Goal: Task Accomplishment & Management: Use online tool/utility

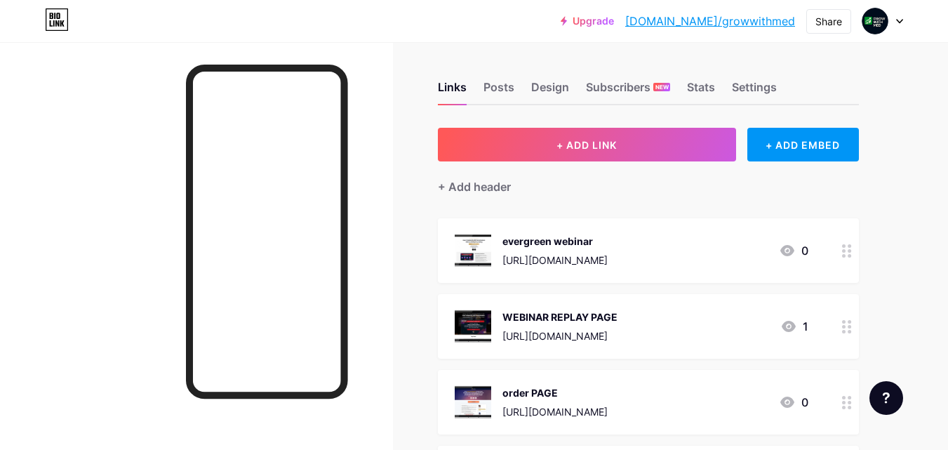
scroll to position [3, 0]
click at [535, 239] on div "evergreen webinar" at bounding box center [554, 241] width 105 height 15
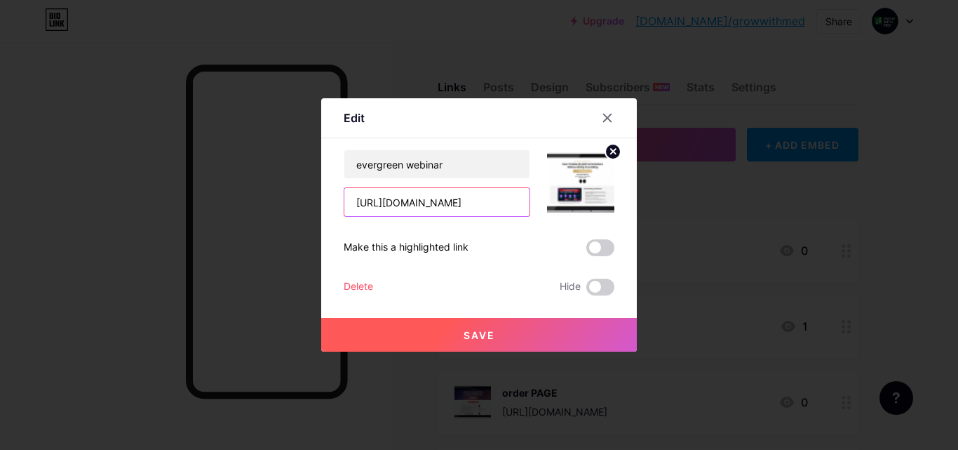
click at [492, 201] on input "[URL][DOMAIN_NAME]" at bounding box center [436, 202] width 185 height 28
click at [492, 200] on input "[URL][DOMAIN_NAME]" at bounding box center [436, 202] width 185 height 28
click at [408, 376] on div at bounding box center [479, 225] width 958 height 450
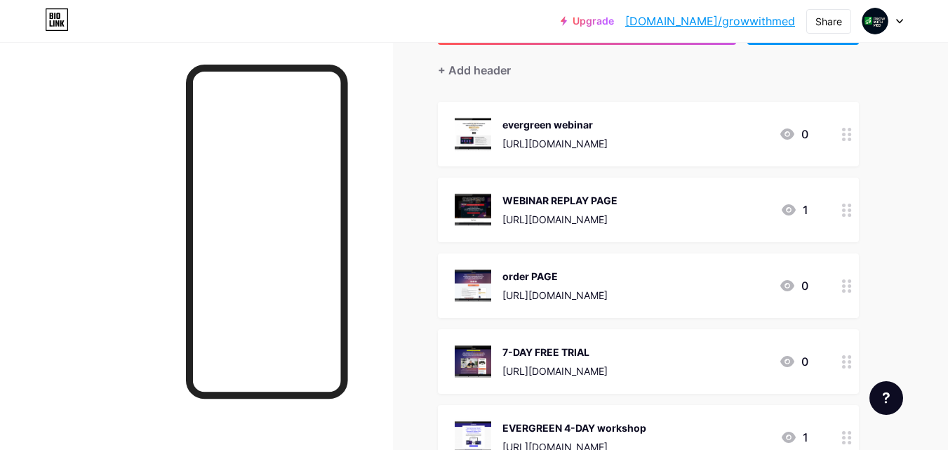
scroll to position [122, 0]
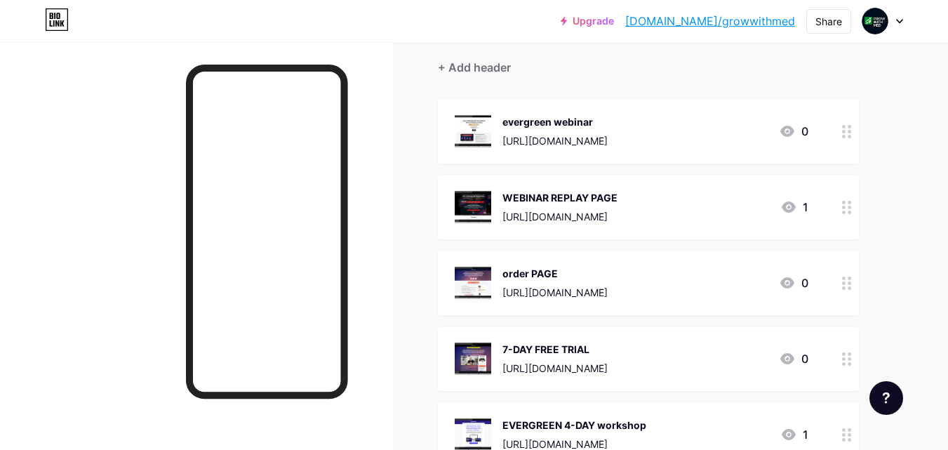
drag, startPoint x: 614, startPoint y: 112, endPoint x: 503, endPoint y: 105, distance: 111.8
click at [503, 105] on div "evergreen webinar [URL][DOMAIN_NAME] 0" at bounding box center [648, 131] width 421 height 65
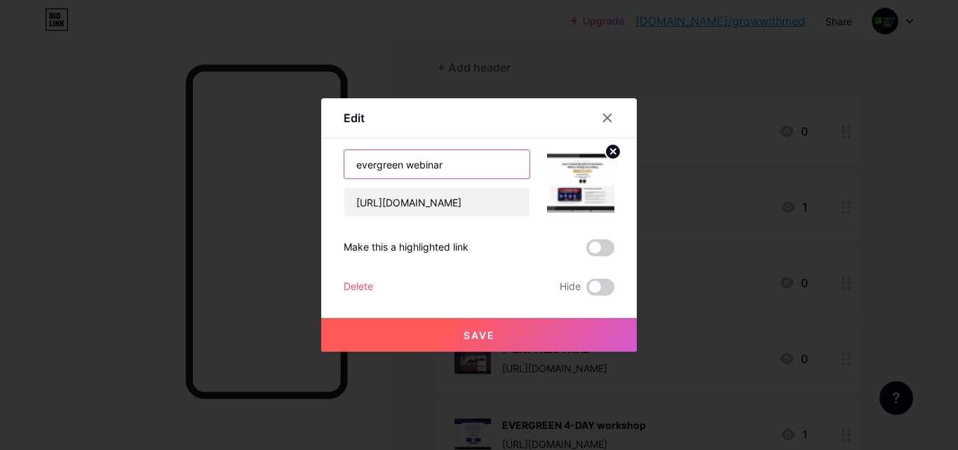
click at [417, 164] on input "evergreen webinar" at bounding box center [436, 164] width 185 height 28
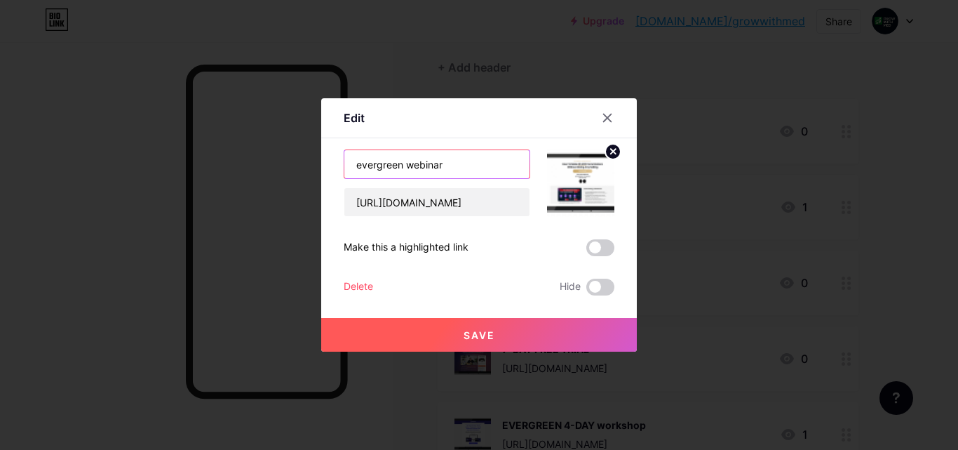
click at [417, 164] on input "evergreen webinar" at bounding box center [436, 164] width 185 height 28
click at [595, 117] on div at bounding box center [607, 117] width 25 height 25
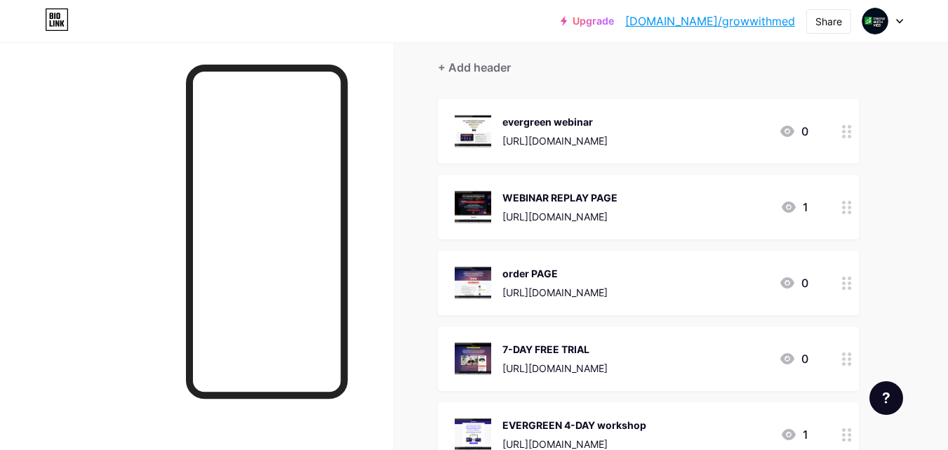
drag, startPoint x: 600, startPoint y: 119, endPoint x: 499, endPoint y: 116, distance: 100.3
click at [499, 116] on div "evergreen webinar [URL][DOMAIN_NAME]" at bounding box center [531, 131] width 153 height 36
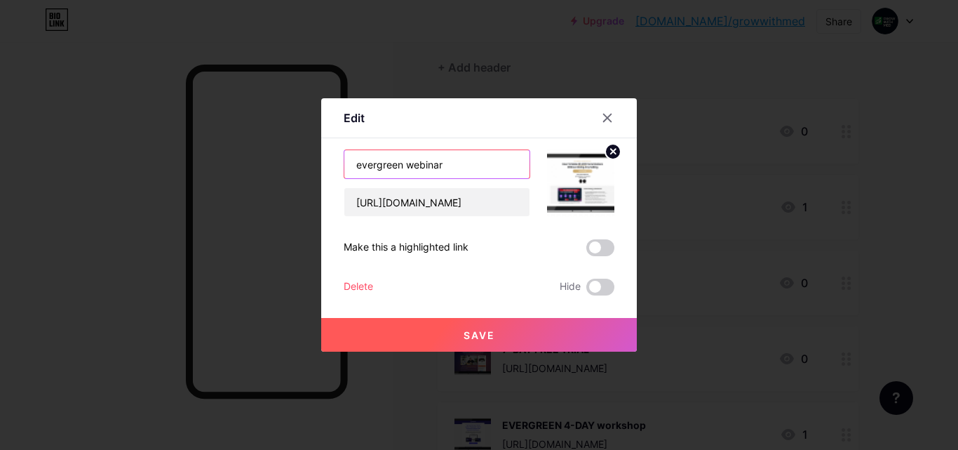
click at [452, 156] on input "evergreen webinar" at bounding box center [436, 164] width 185 height 28
click at [132, 276] on div at bounding box center [479, 225] width 958 height 450
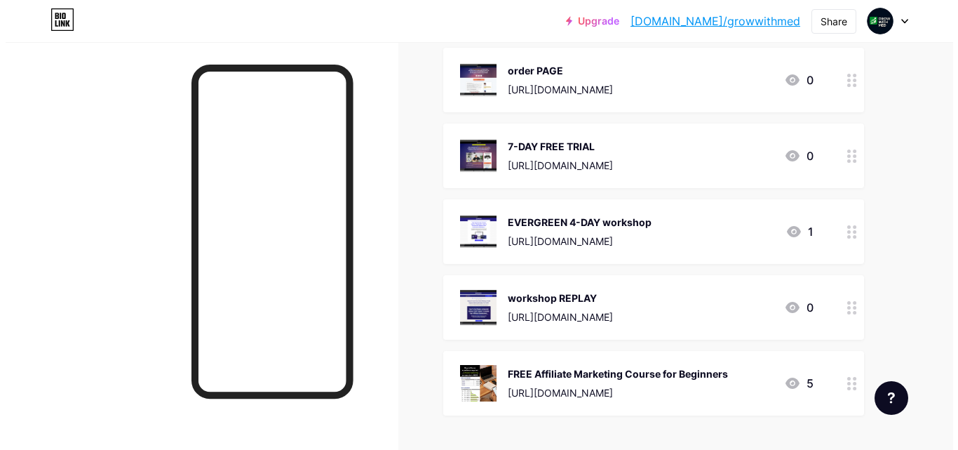
scroll to position [326, 0]
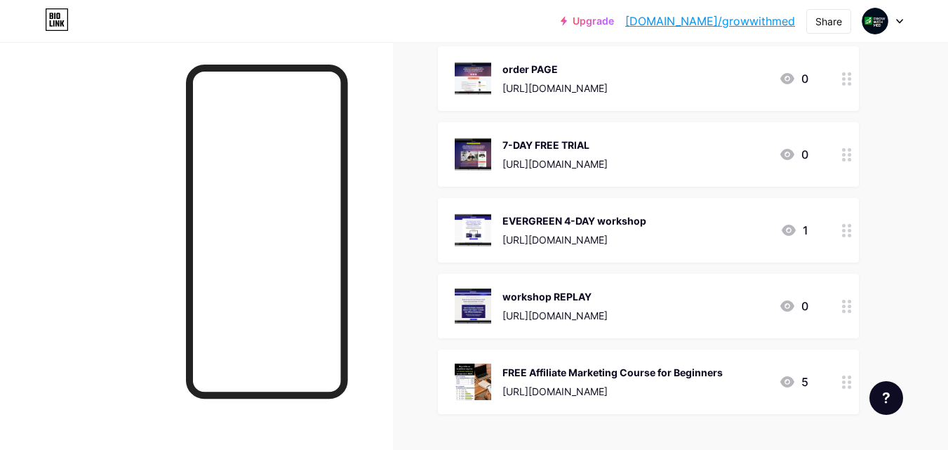
click at [786, 228] on icon at bounding box center [788, 229] width 14 height 11
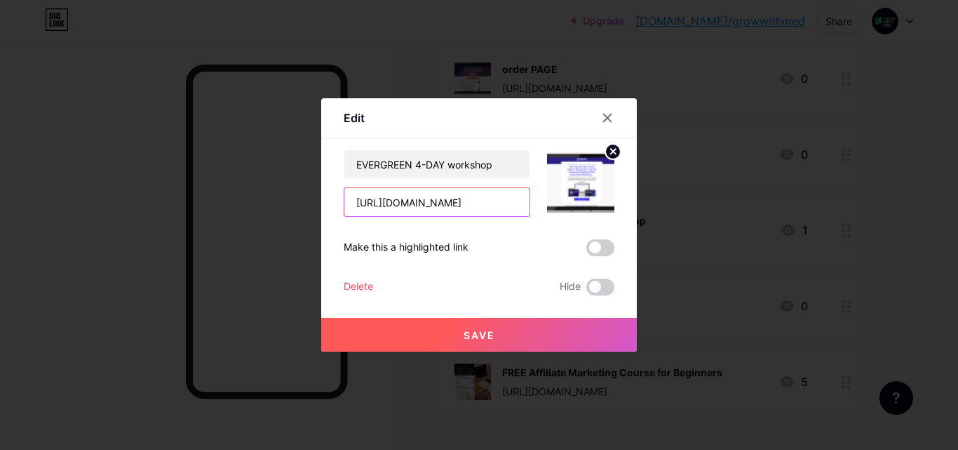
click at [460, 201] on input "[URL][DOMAIN_NAME]" at bounding box center [436, 202] width 185 height 28
click at [462, 204] on input "[URL][DOMAIN_NAME]" at bounding box center [436, 202] width 185 height 28
type input "[URL][DOMAIN_NAME]"
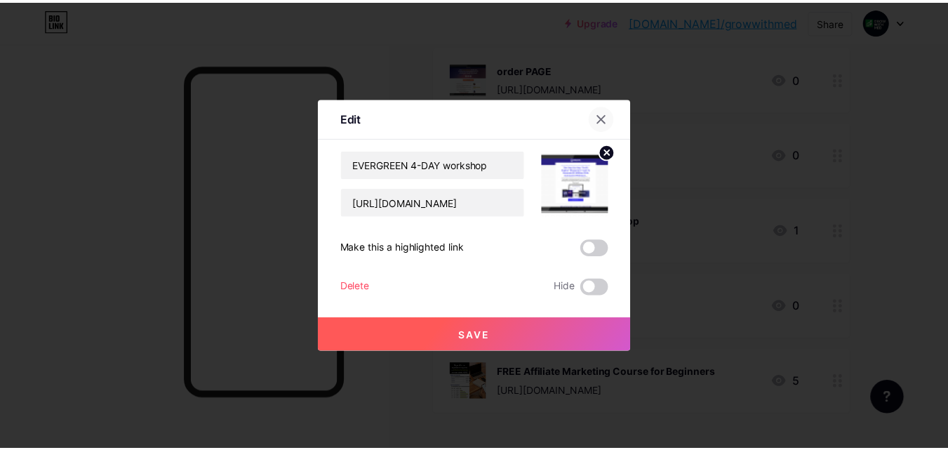
scroll to position [0, 0]
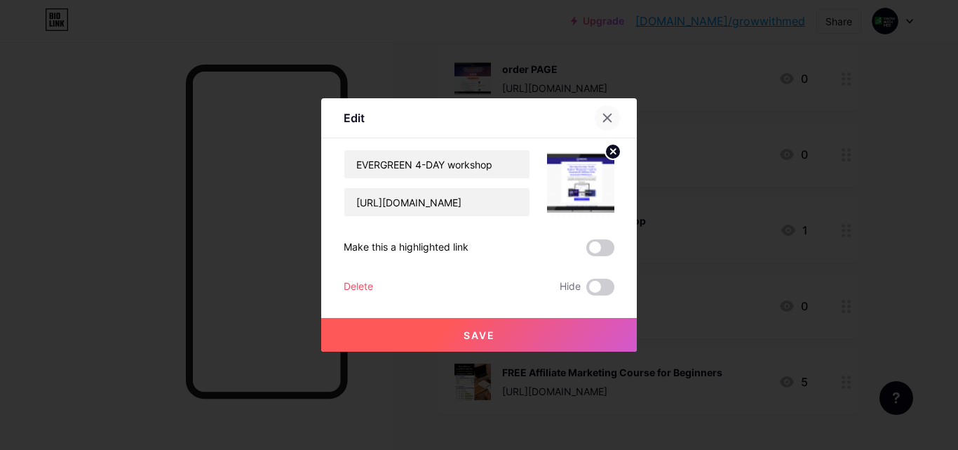
click at [602, 116] on icon at bounding box center [607, 117] width 11 height 11
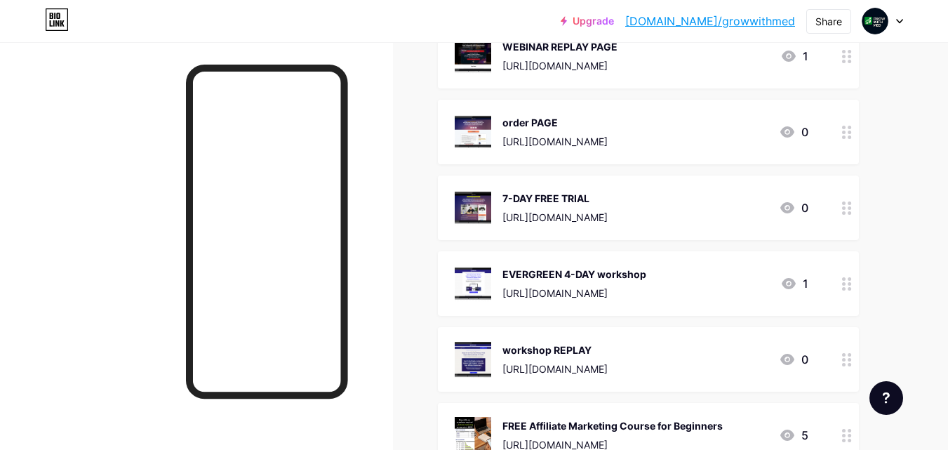
scroll to position [249, 0]
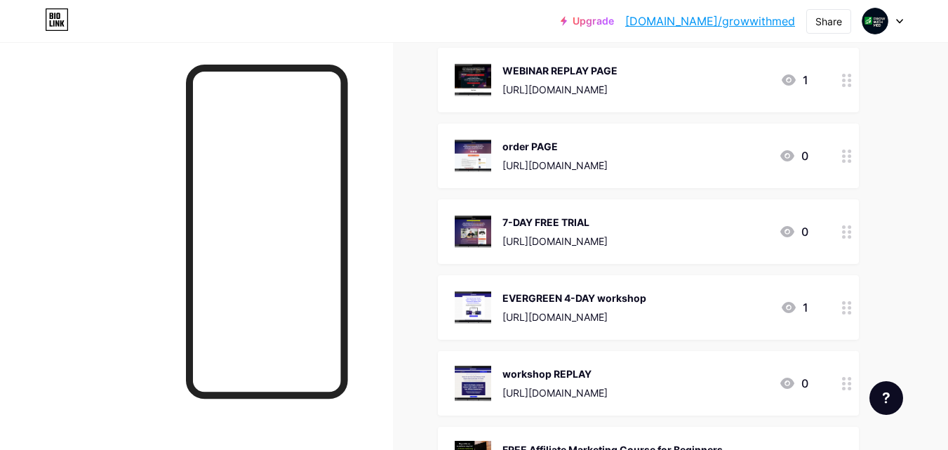
click at [786, 235] on icon at bounding box center [787, 231] width 14 height 11
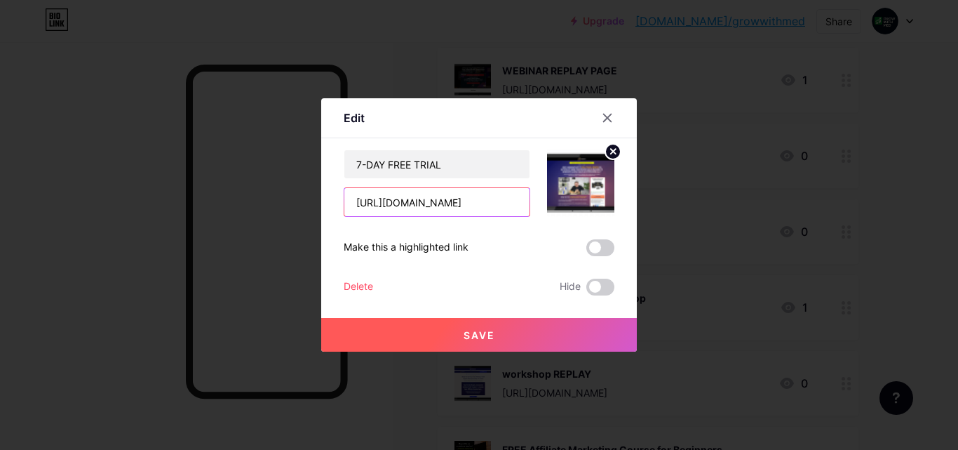
click at [440, 199] on input "[URL][DOMAIN_NAME]" at bounding box center [436, 202] width 185 height 28
click at [514, 94] on div at bounding box center [479, 225] width 958 height 450
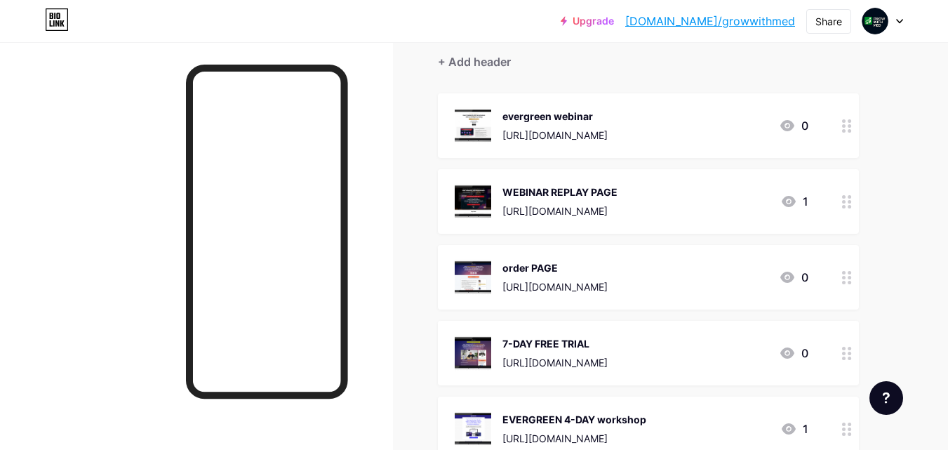
scroll to position [107, 0]
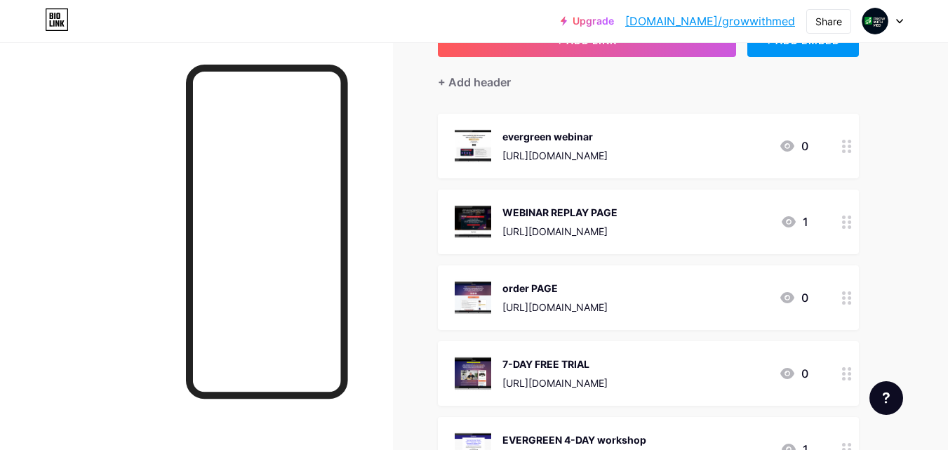
click at [517, 129] on div "evergreen webinar" at bounding box center [554, 136] width 105 height 15
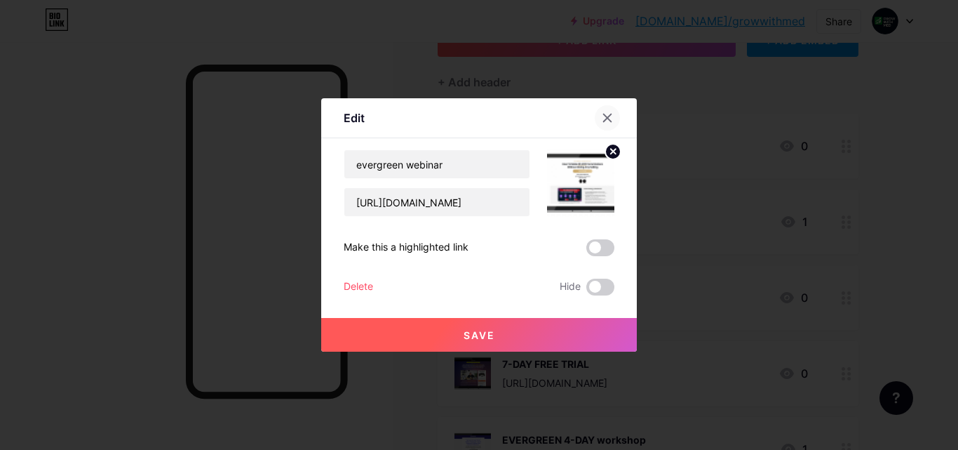
click at [597, 124] on div at bounding box center [607, 117] width 25 height 25
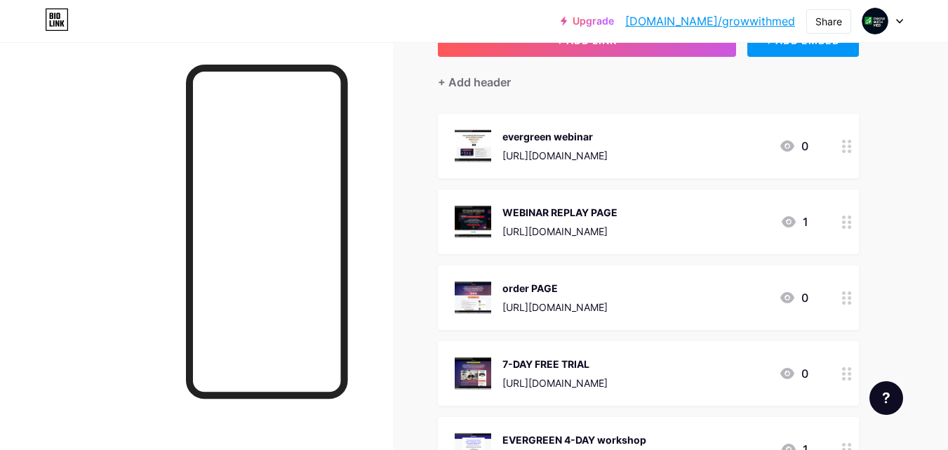
click at [556, 125] on div "evergreen webinar [URL][DOMAIN_NAME] 0" at bounding box center [648, 146] width 421 height 65
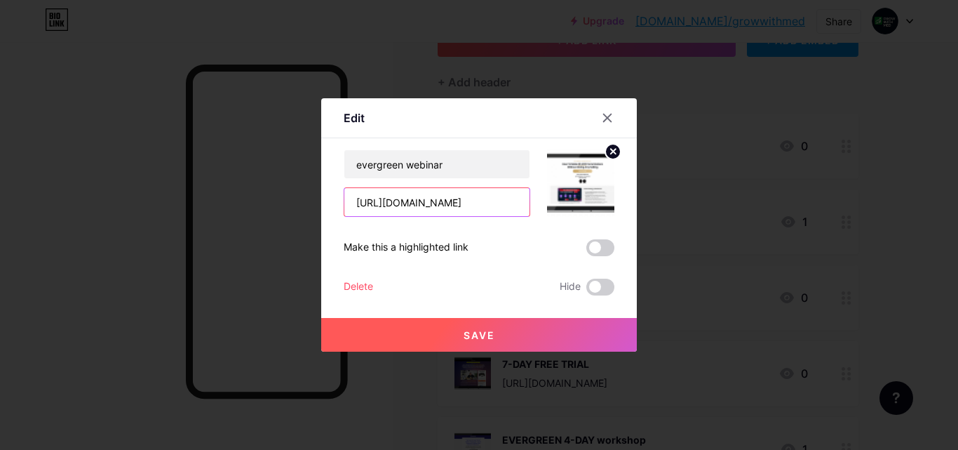
click at [475, 196] on input "[URL][DOMAIN_NAME]" at bounding box center [436, 202] width 185 height 28
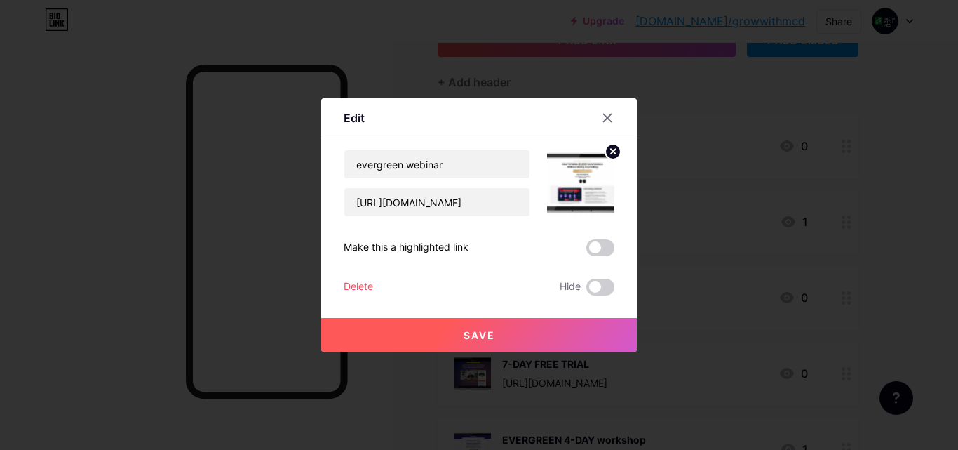
click at [445, 373] on div at bounding box center [479, 225] width 958 height 450
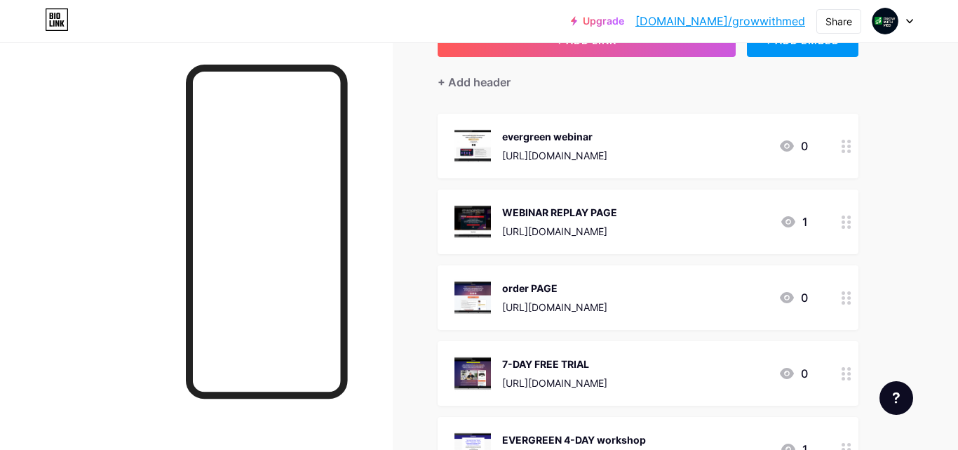
click at [602, 118] on div "evergreen webinar [URL][DOMAIN_NAME] 0" at bounding box center [648, 146] width 421 height 65
click at [602, 119] on icon at bounding box center [607, 117] width 11 height 11
